Goal: Check status

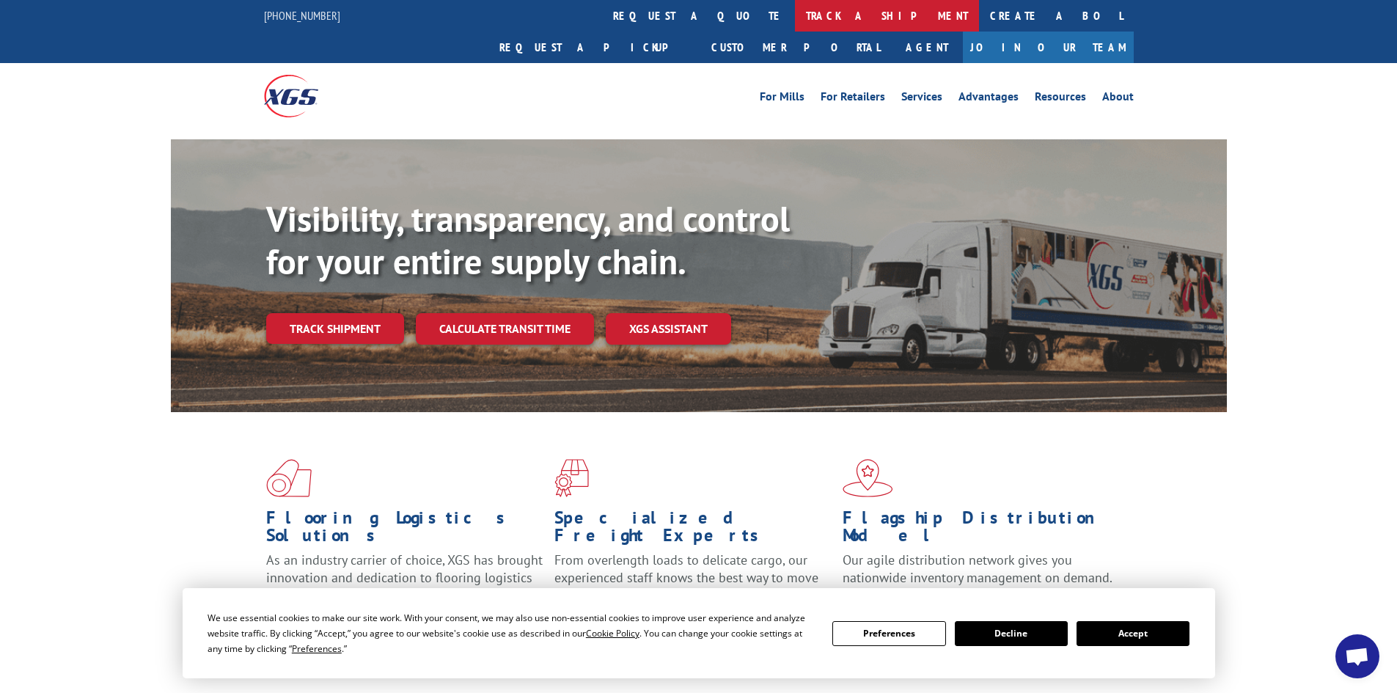
click at [795, 24] on link "track a shipment" at bounding box center [887, 16] width 184 height 32
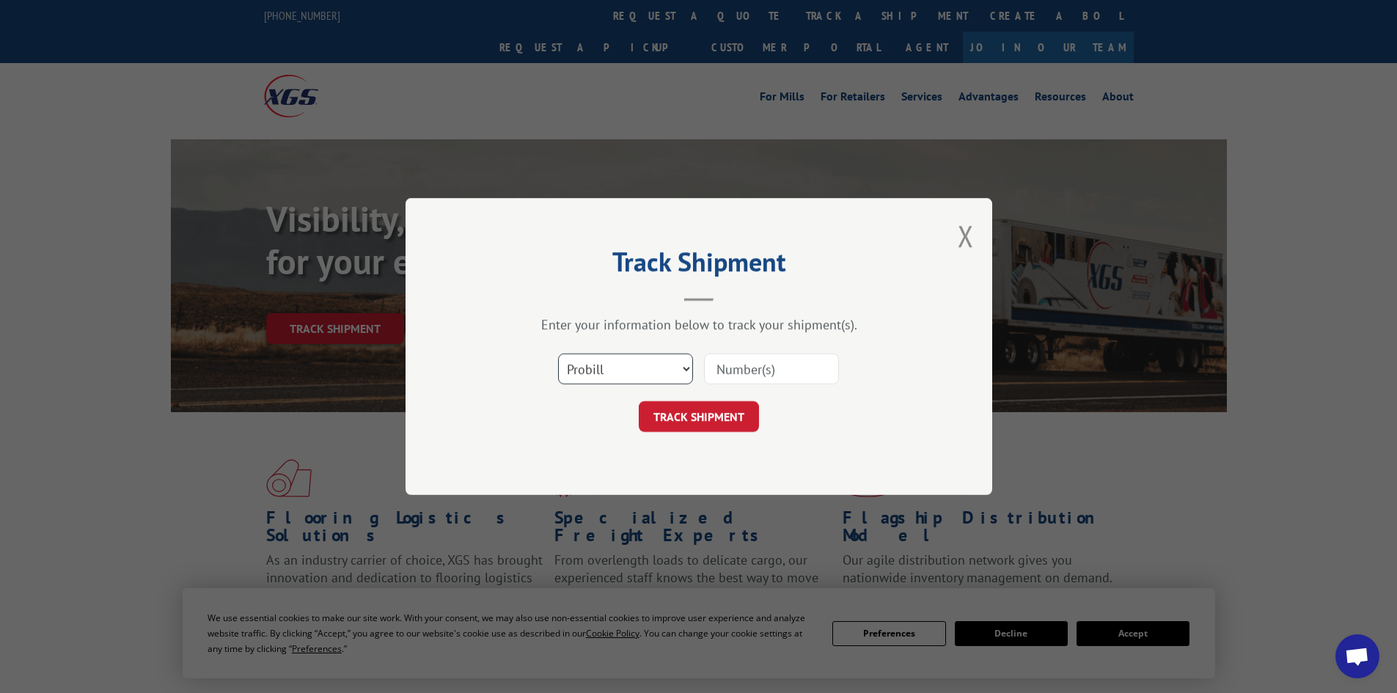
click at [660, 364] on select "Select category... Probill BOL PO" at bounding box center [625, 369] width 135 height 31
click at [659, 365] on select "Select category... Probill BOL PO" at bounding box center [625, 369] width 135 height 31
select select "po"
click at [558, 354] on select "Select category... Probill BOL PO" at bounding box center [625, 369] width 135 height 31
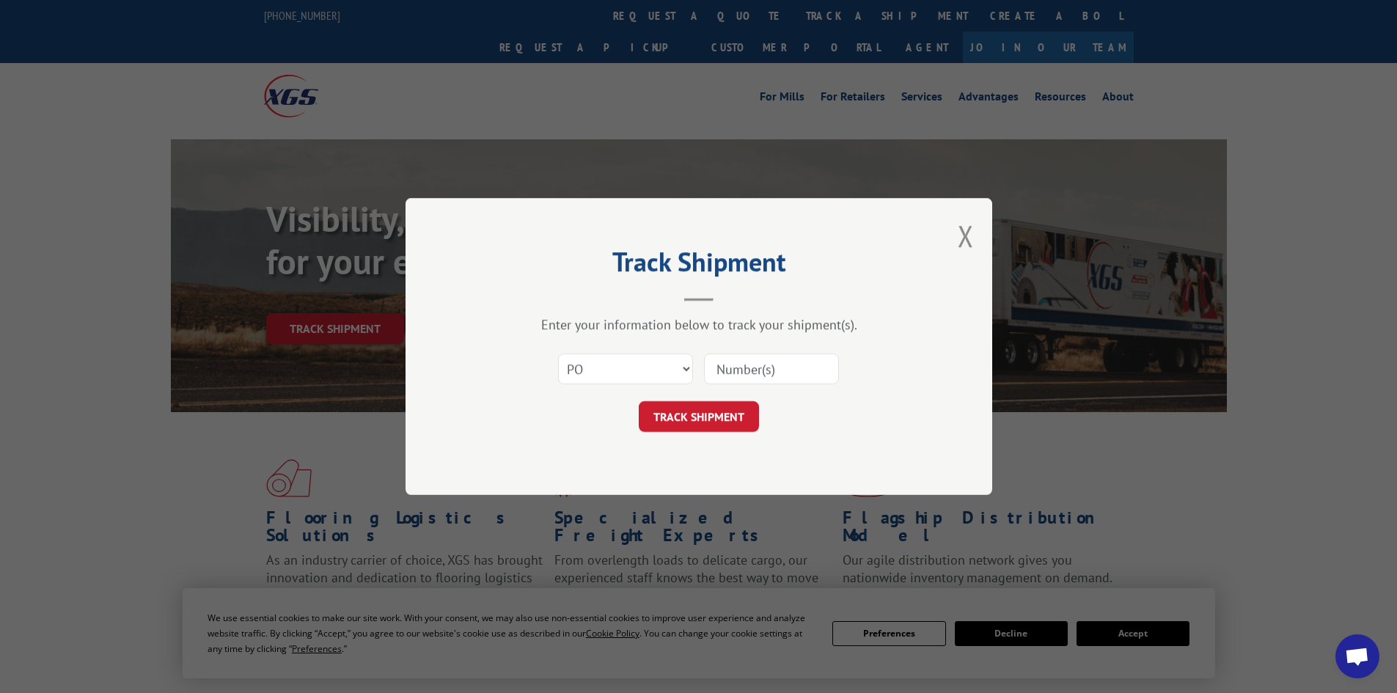
click at [739, 367] on input at bounding box center [771, 369] width 135 height 31
type input "205862"
click button "TRACK SHIPMENT" at bounding box center [699, 416] width 120 height 31
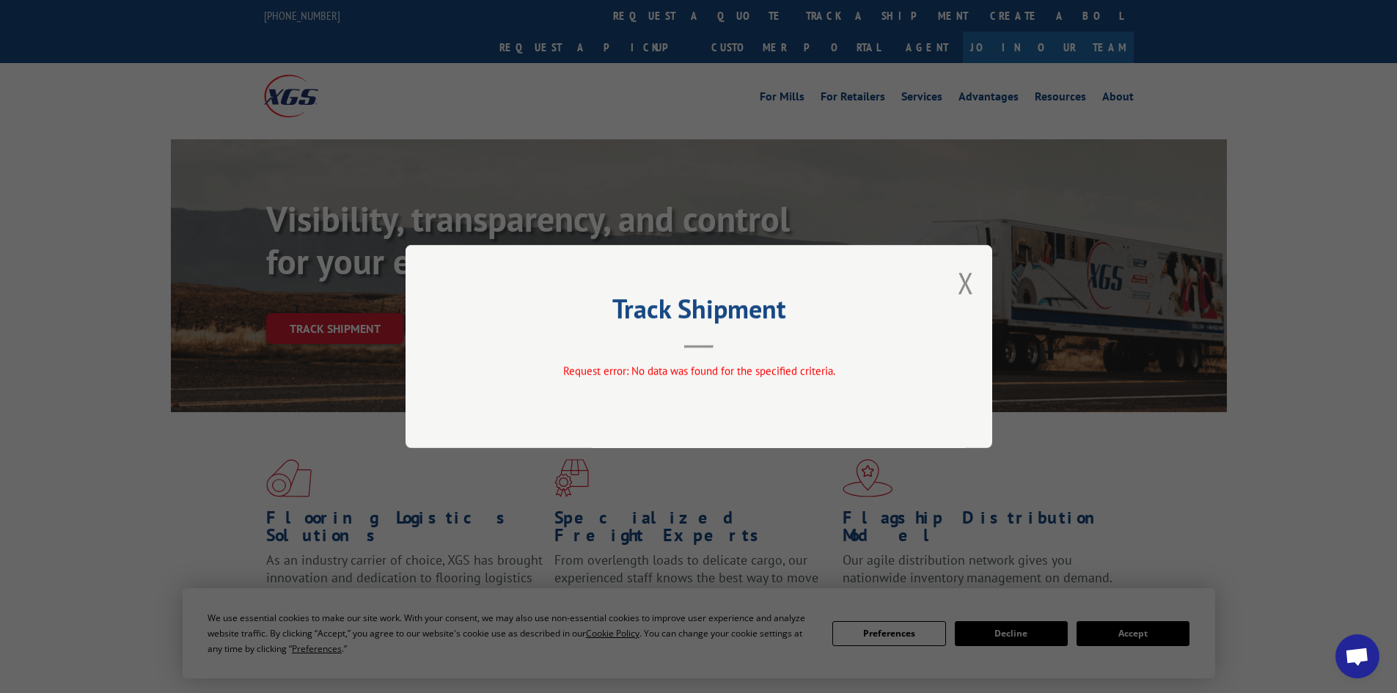
click at [976, 288] on div "Track Shipment Request error: No data was found for the specified criteria." at bounding box center [699, 346] width 587 height 203
click at [968, 293] on button "Close modal" at bounding box center [966, 282] width 16 height 39
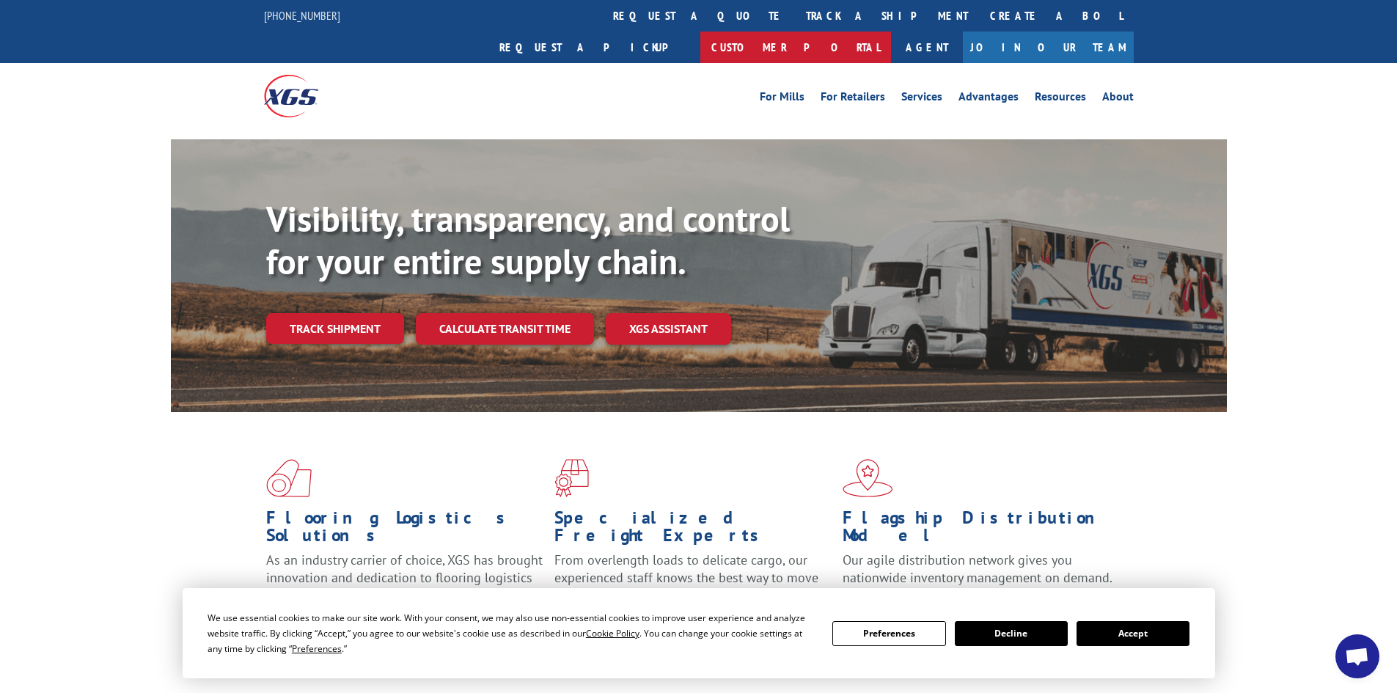
click at [891, 32] on link "Customer Portal" at bounding box center [796, 48] width 191 height 32
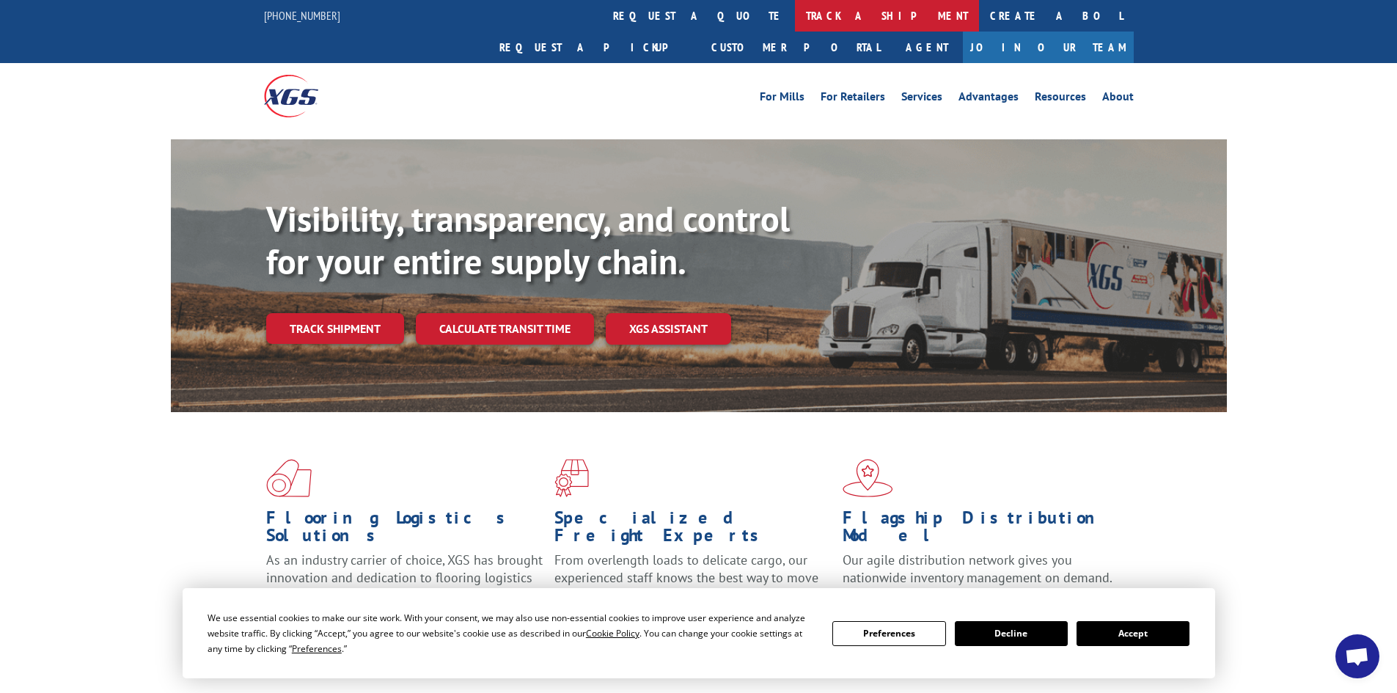
click at [795, 8] on link "track a shipment" at bounding box center [887, 16] width 184 height 32
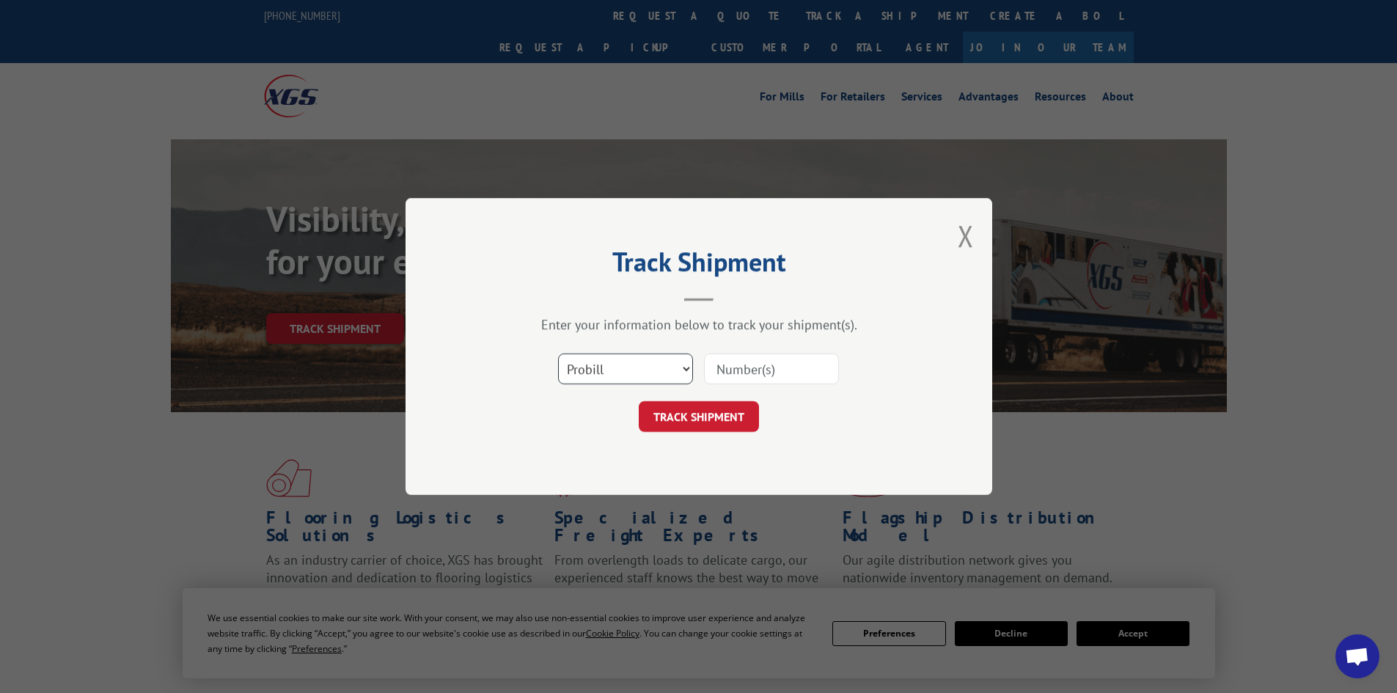
click at [639, 379] on select "Select category... Probill BOL PO" at bounding box center [625, 369] width 135 height 31
select select "po"
click at [558, 354] on select "Select category... Probill BOL PO" at bounding box center [625, 369] width 135 height 31
click at [734, 361] on input at bounding box center [771, 369] width 135 height 31
type input "PO 205862"
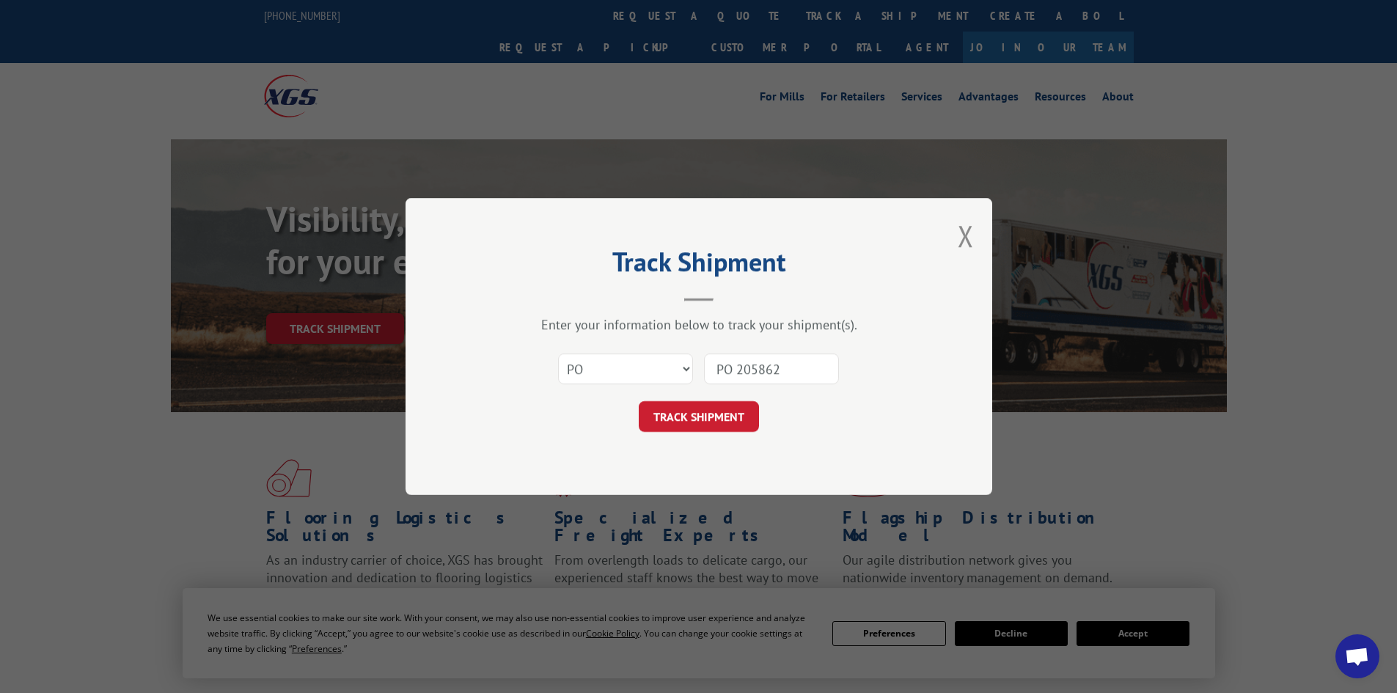
click button "TRACK SHIPMENT" at bounding box center [699, 416] width 120 height 31
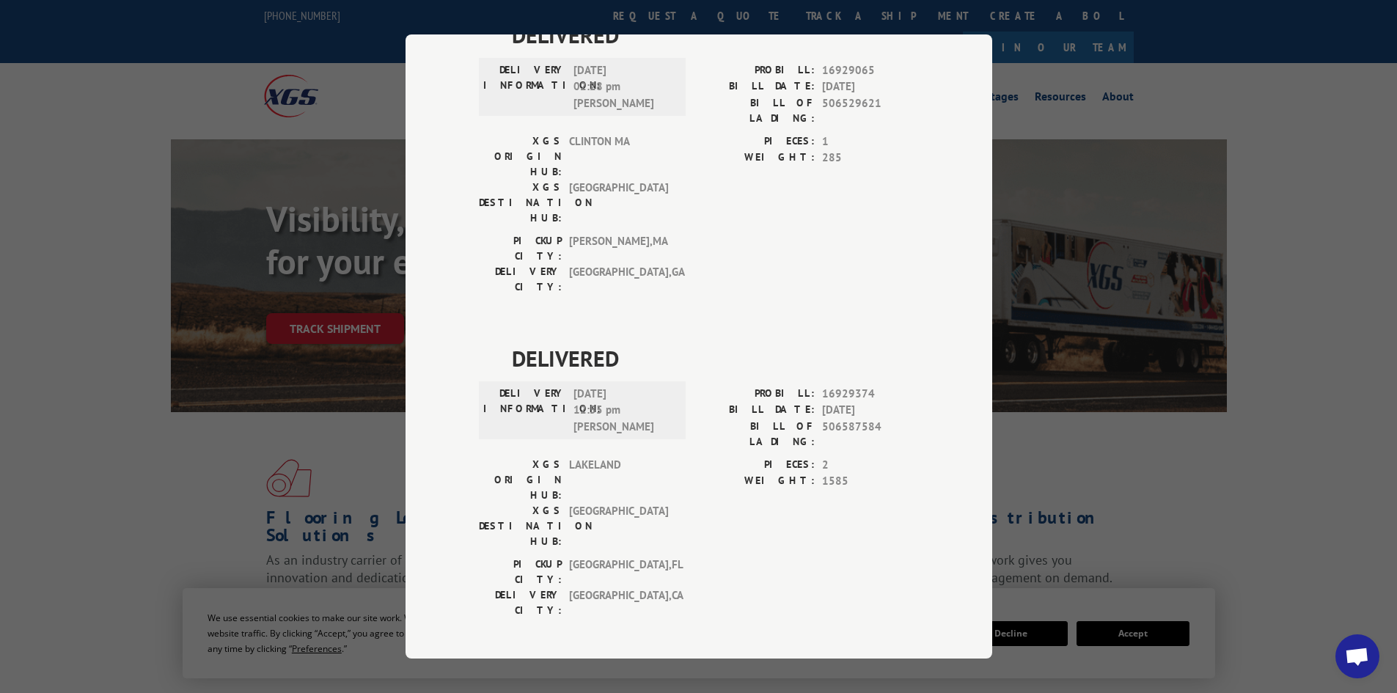
scroll to position [3573, 0]
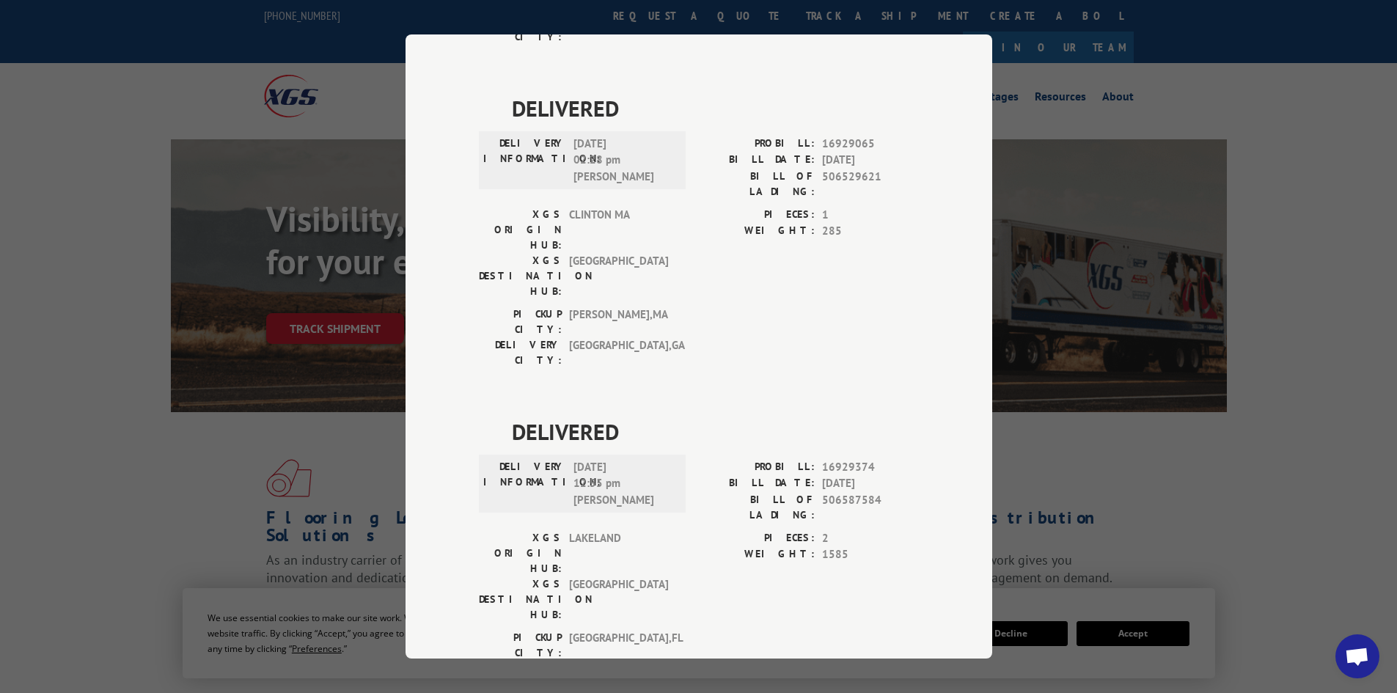
click at [1075, 81] on div "Track Shipment DELIVERY INFORMATION: N/A PROBILL: 14897434 BILL DATE: [DATE] BI…" at bounding box center [698, 346] width 1397 height 693
